Goal: Browse casually

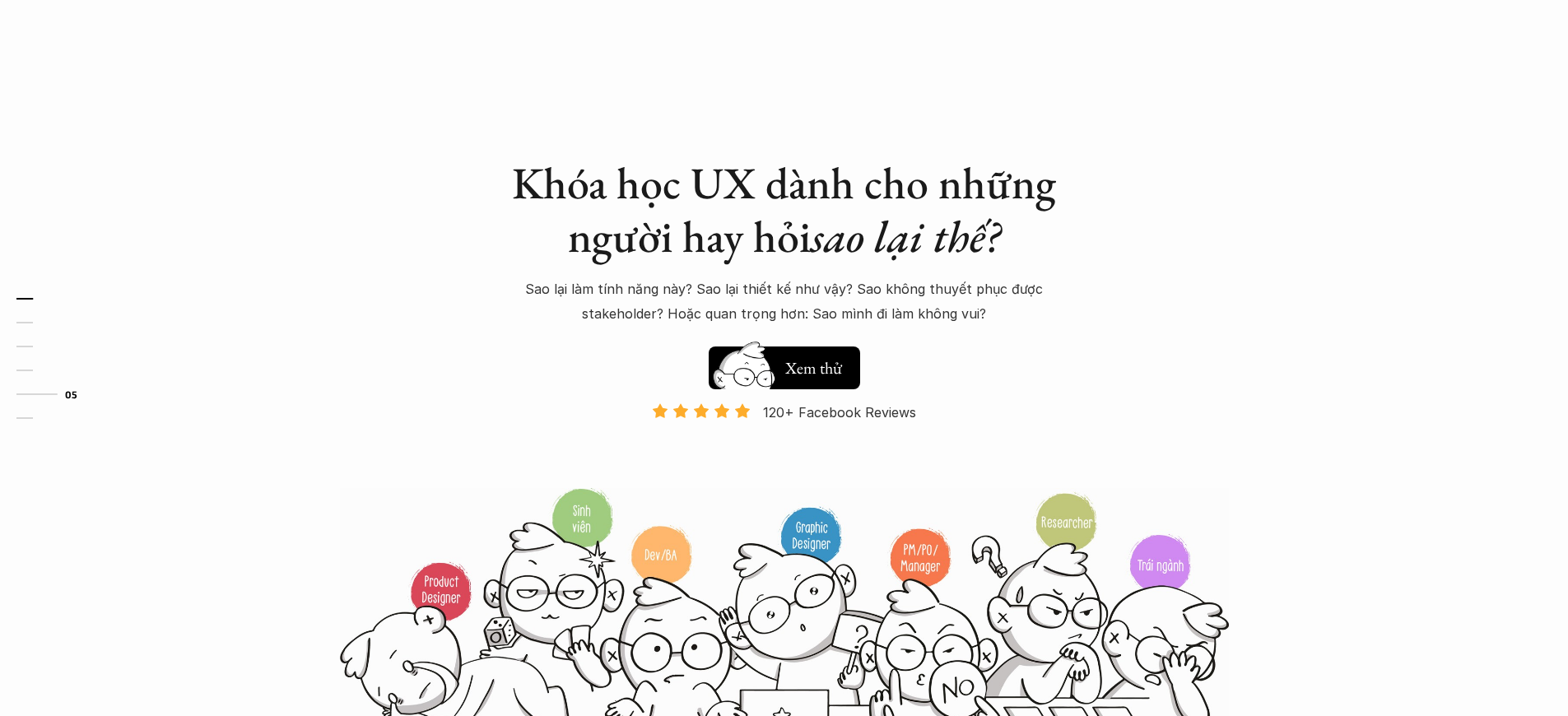
scroll to position [4452, 0]
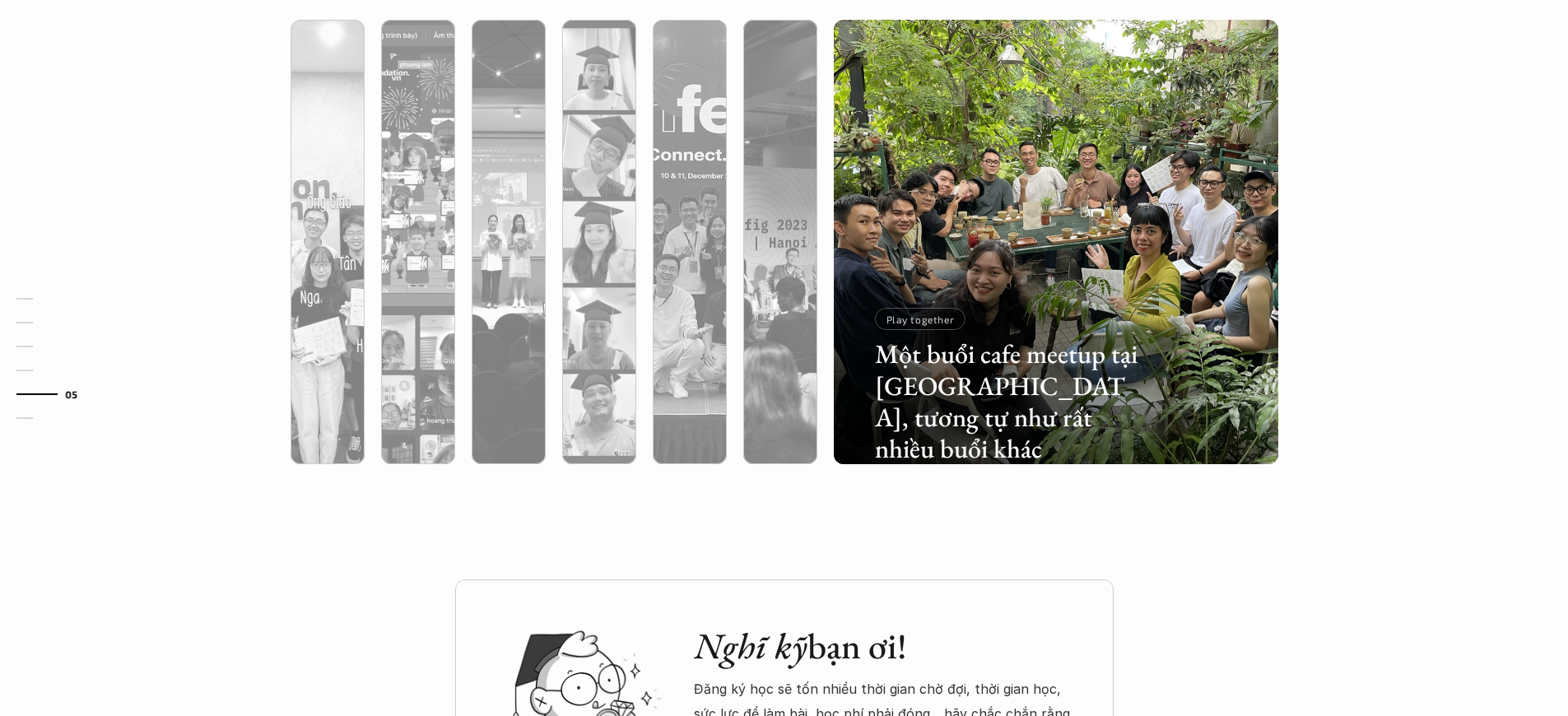
click at [917, 325] on p "Play together" at bounding box center [921, 320] width 69 height 12
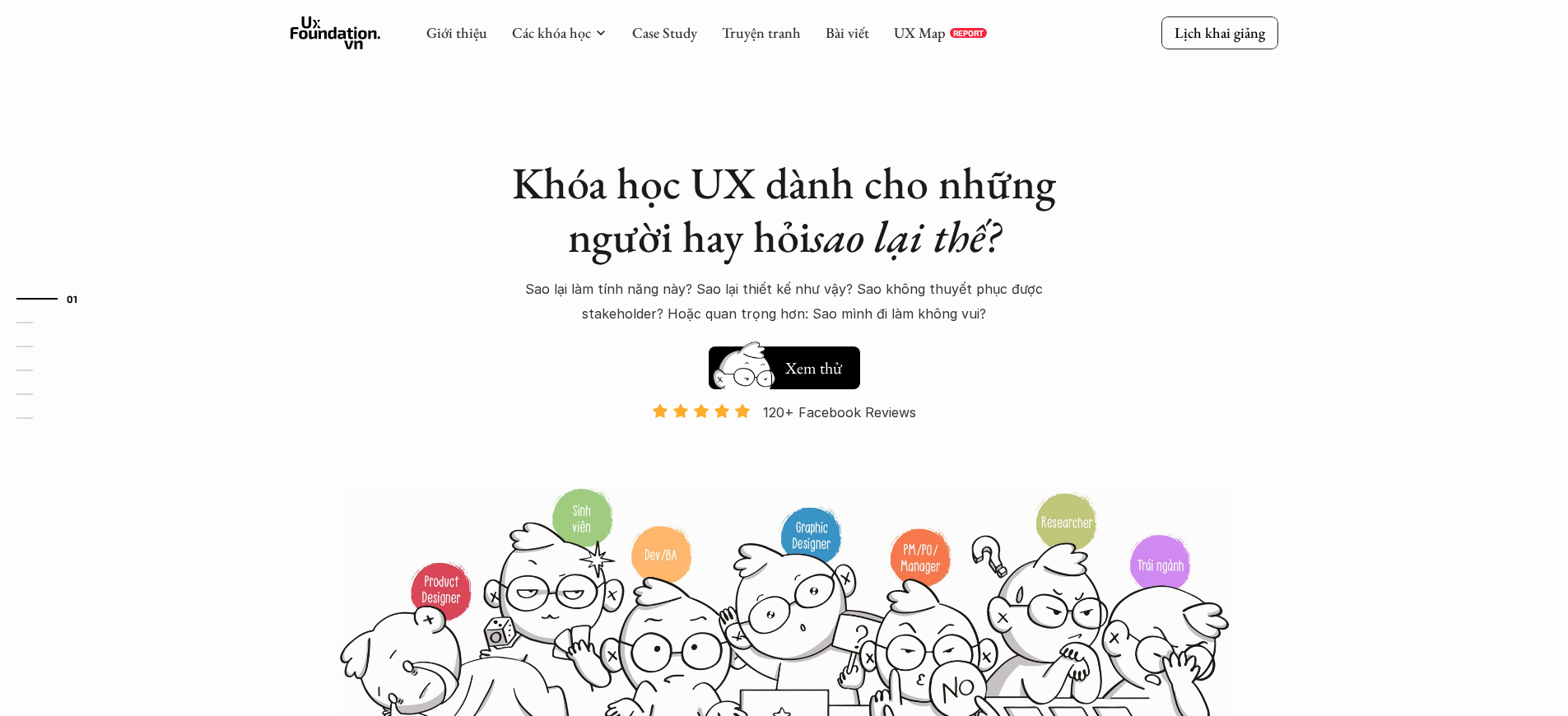
click at [840, 412] on p "120+ Facebook Reviews" at bounding box center [839, 412] width 153 height 25
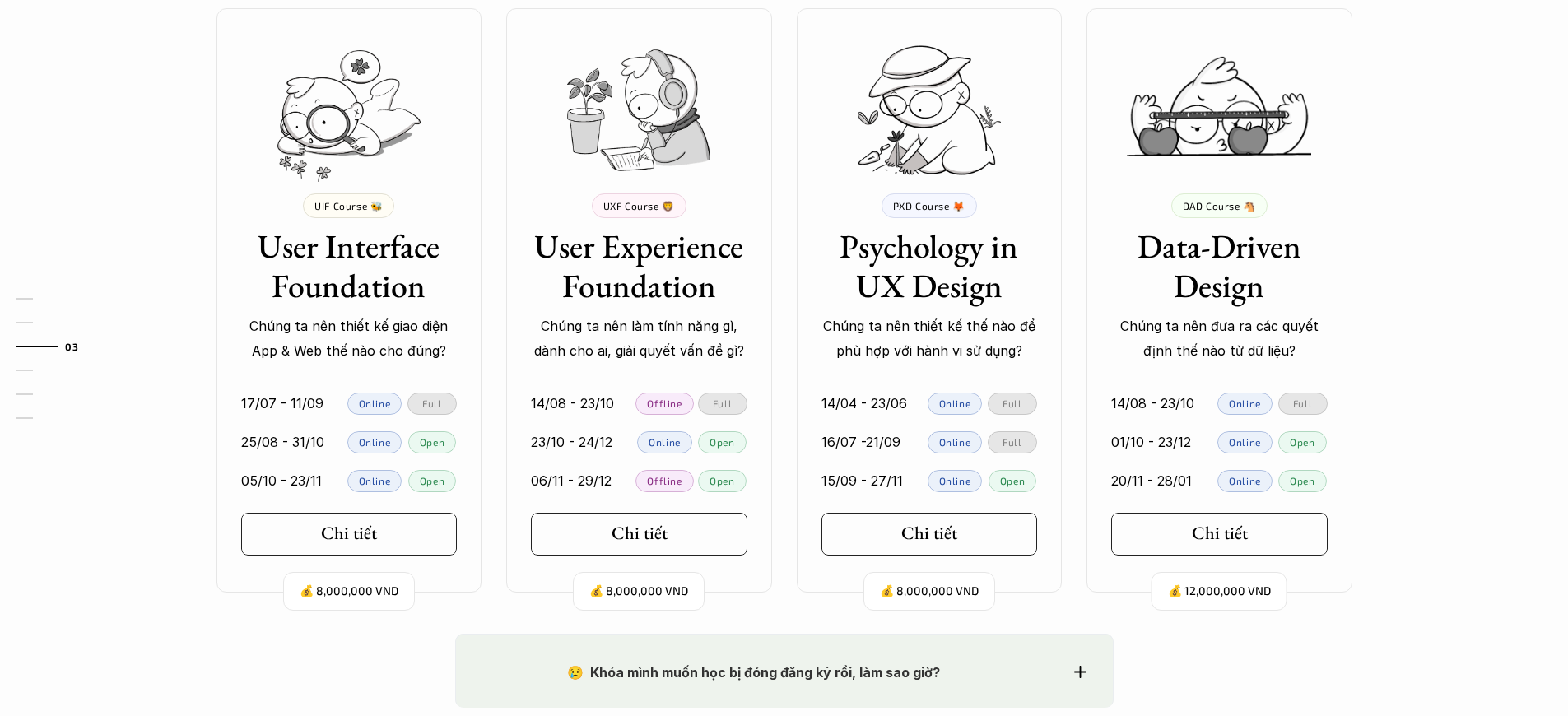
click at [348, 358] on p "Chúng ta nên thiết kế giao diện App & Web thế nào cho đúng?" at bounding box center [349, 339] width 217 height 50
